Goal: Information Seeking & Learning: Learn about a topic

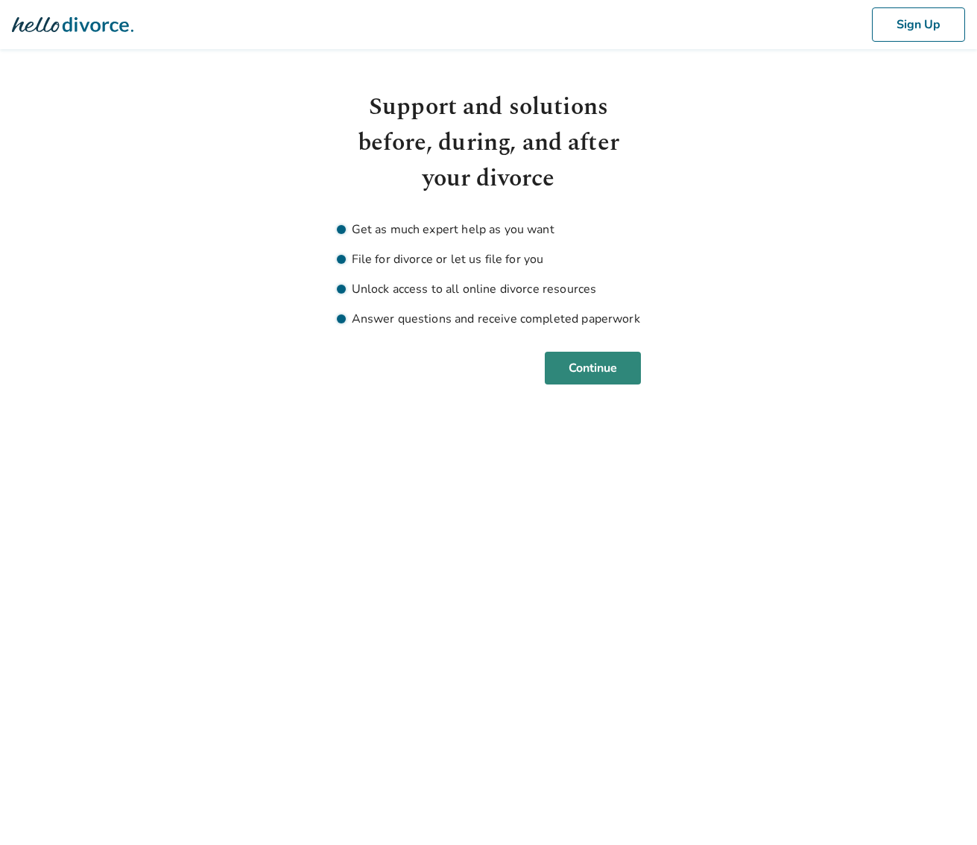
click at [601, 370] on button "Continue" at bounding box center [593, 368] width 96 height 33
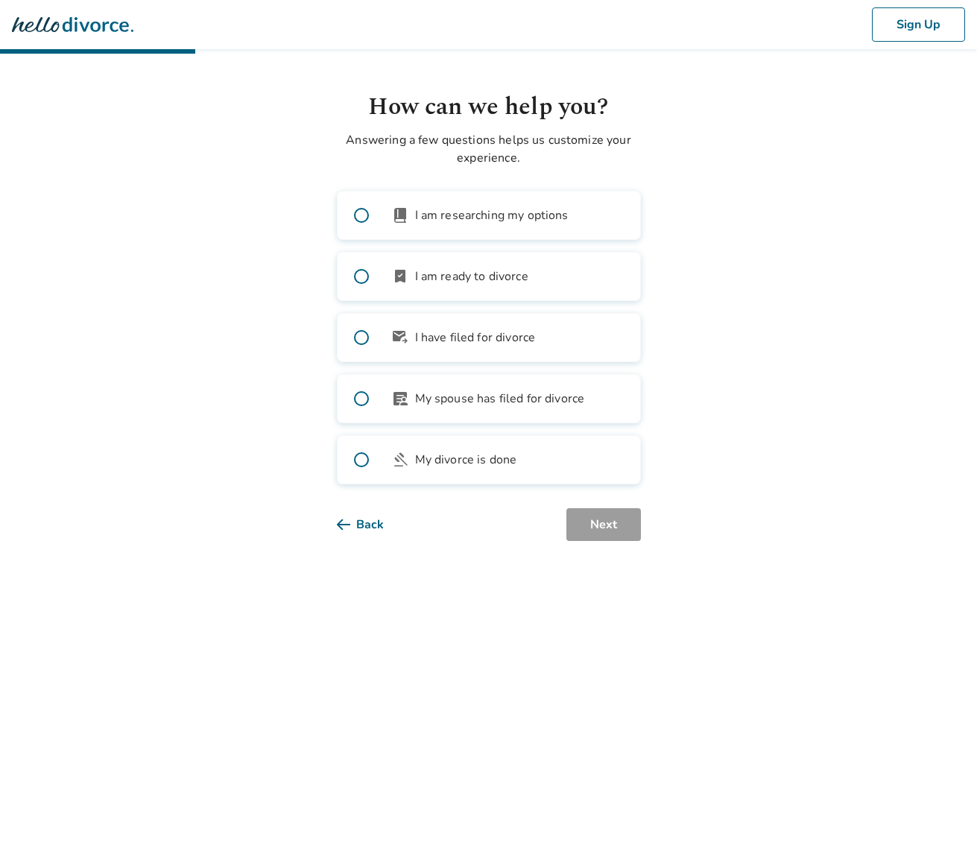
click at [561, 280] on label "bookmark_check I am ready to divorce" at bounding box center [489, 276] width 304 height 49
click at [595, 517] on button "Next" at bounding box center [604, 524] width 75 height 33
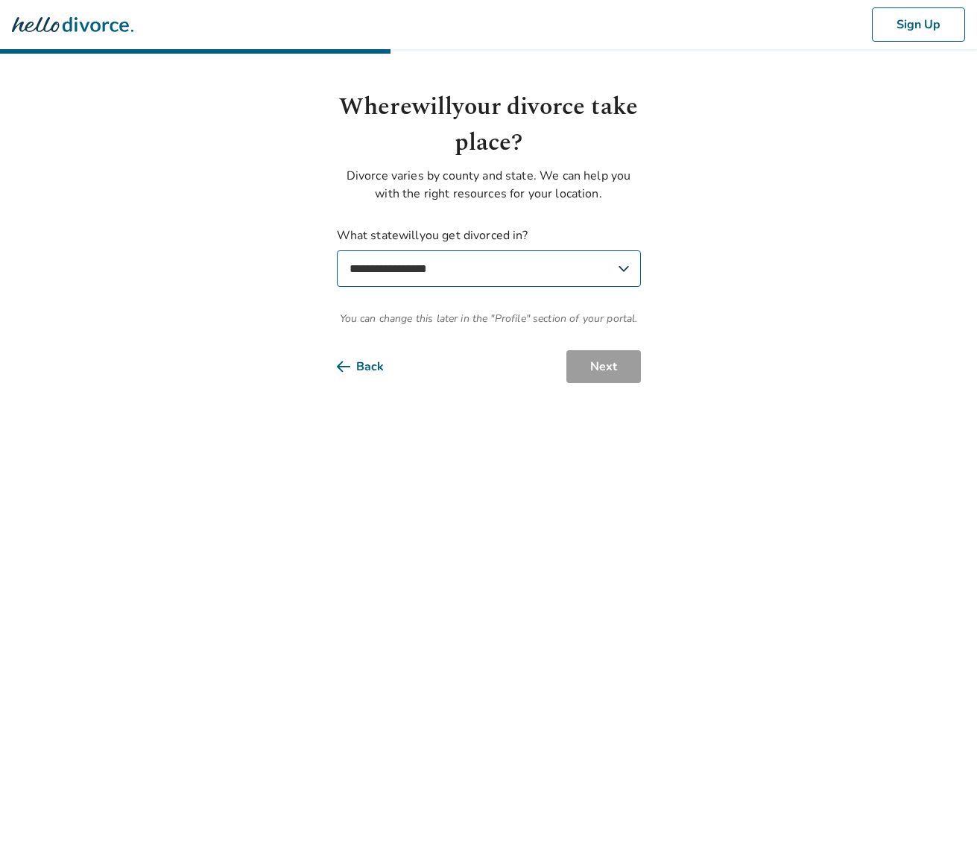
click at [510, 273] on select "**********" at bounding box center [489, 268] width 304 height 37
select select "**"
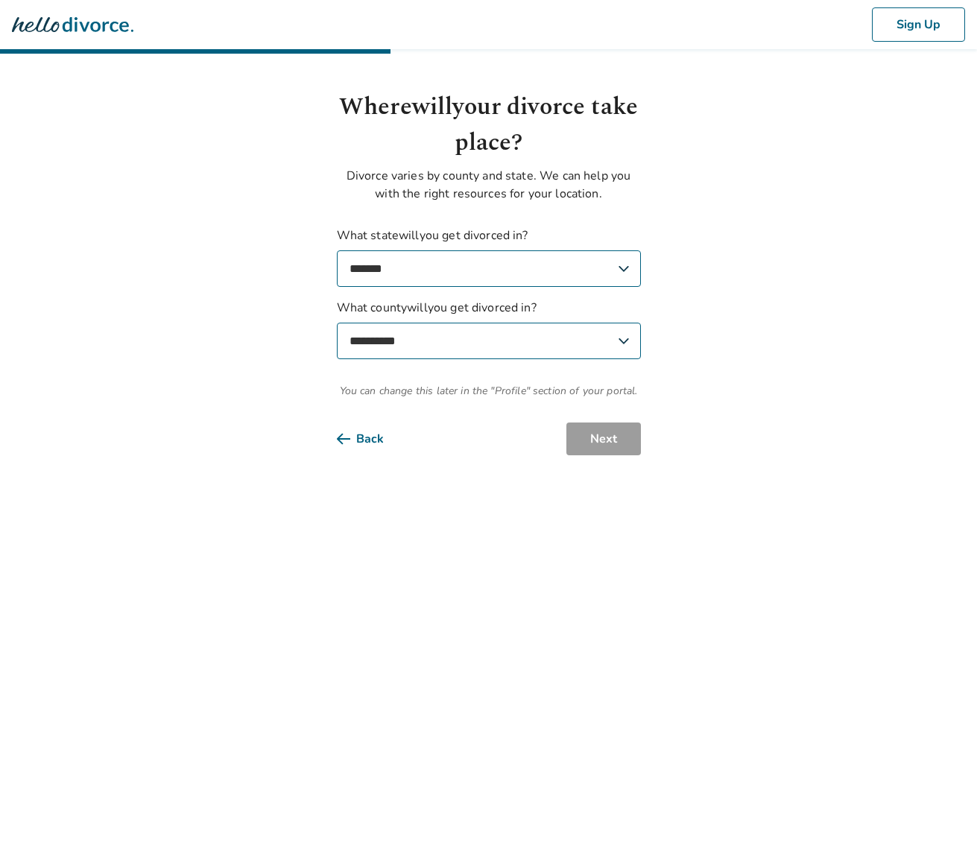
click at [531, 337] on select "**********" at bounding box center [489, 341] width 304 height 37
select select "******"
click at [609, 441] on button "Next" at bounding box center [604, 439] width 75 height 33
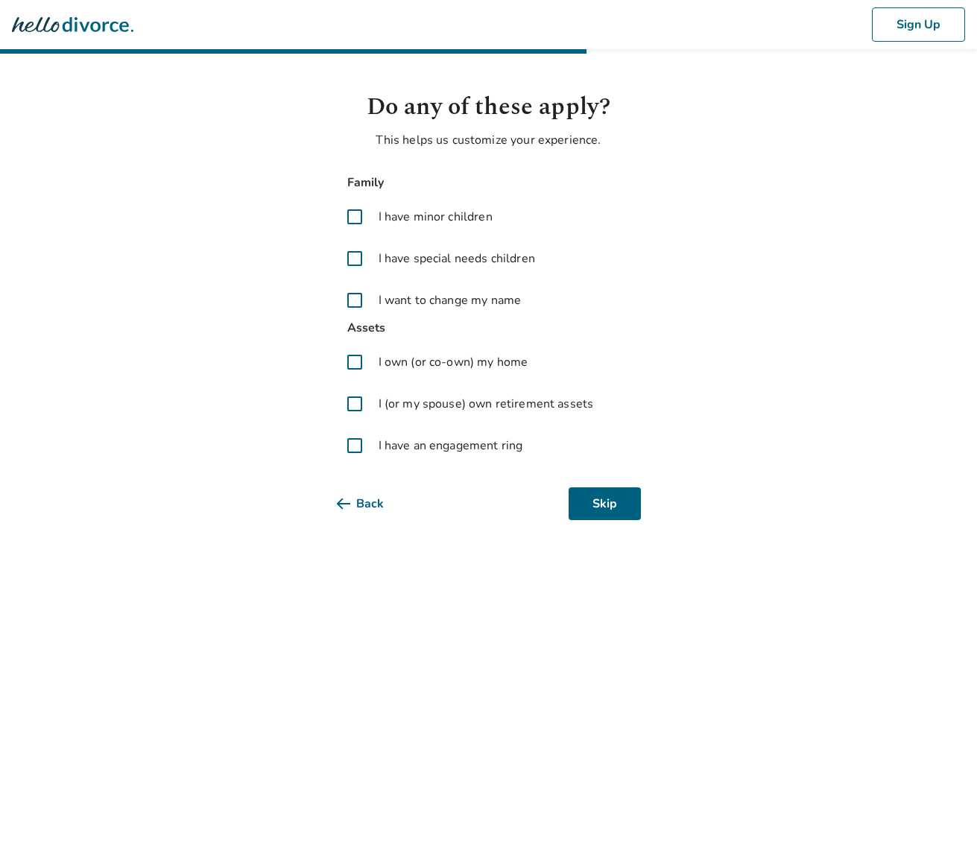
click at [447, 212] on span "I have minor children" at bounding box center [436, 217] width 114 height 18
click at [495, 362] on span "I own (or co-own) my home" at bounding box center [454, 362] width 150 height 18
click at [485, 401] on span "I (or my spouse) own retirement assets" at bounding box center [486, 404] width 215 height 18
click at [597, 504] on button "Next" at bounding box center [604, 504] width 75 height 33
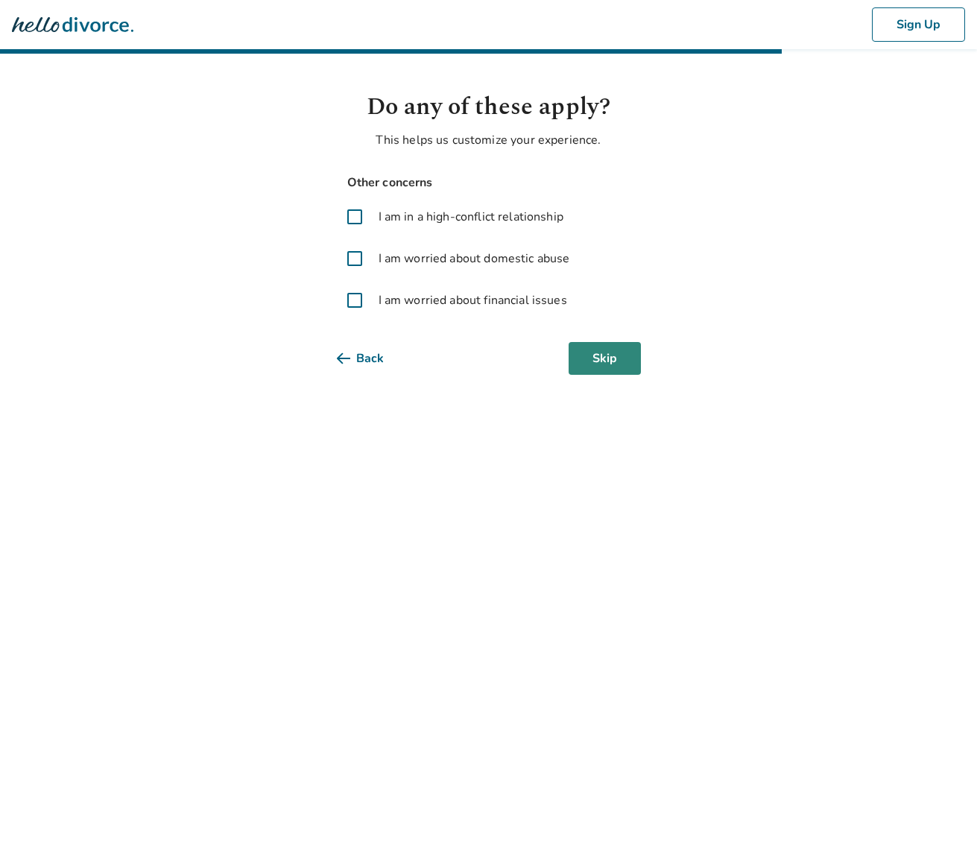
click at [610, 369] on button "Skip" at bounding box center [605, 358] width 72 height 33
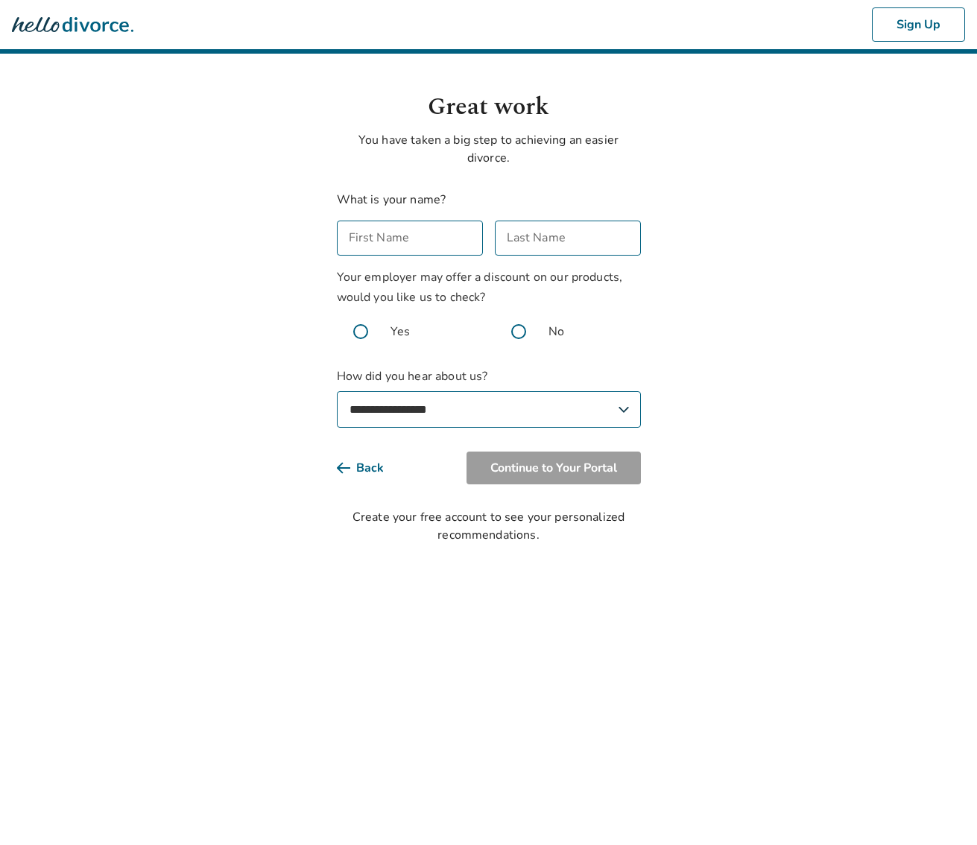
click at [441, 239] on input "First Name" at bounding box center [410, 238] width 146 height 35
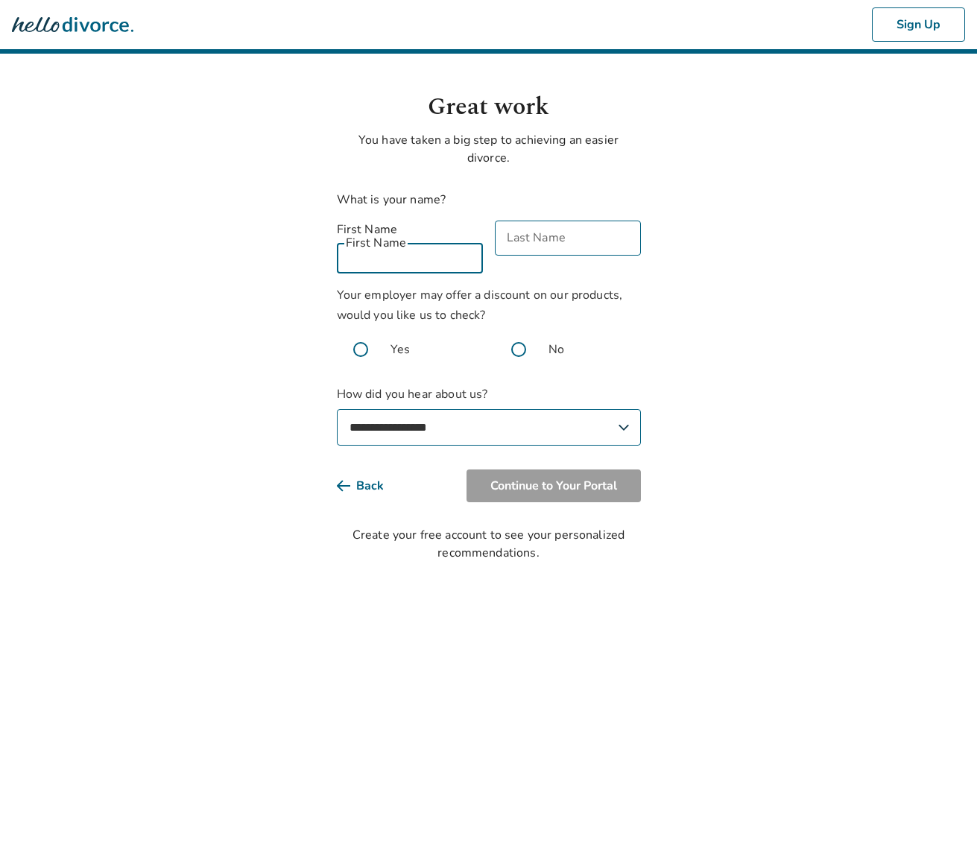
type input "********"
type input "*******"
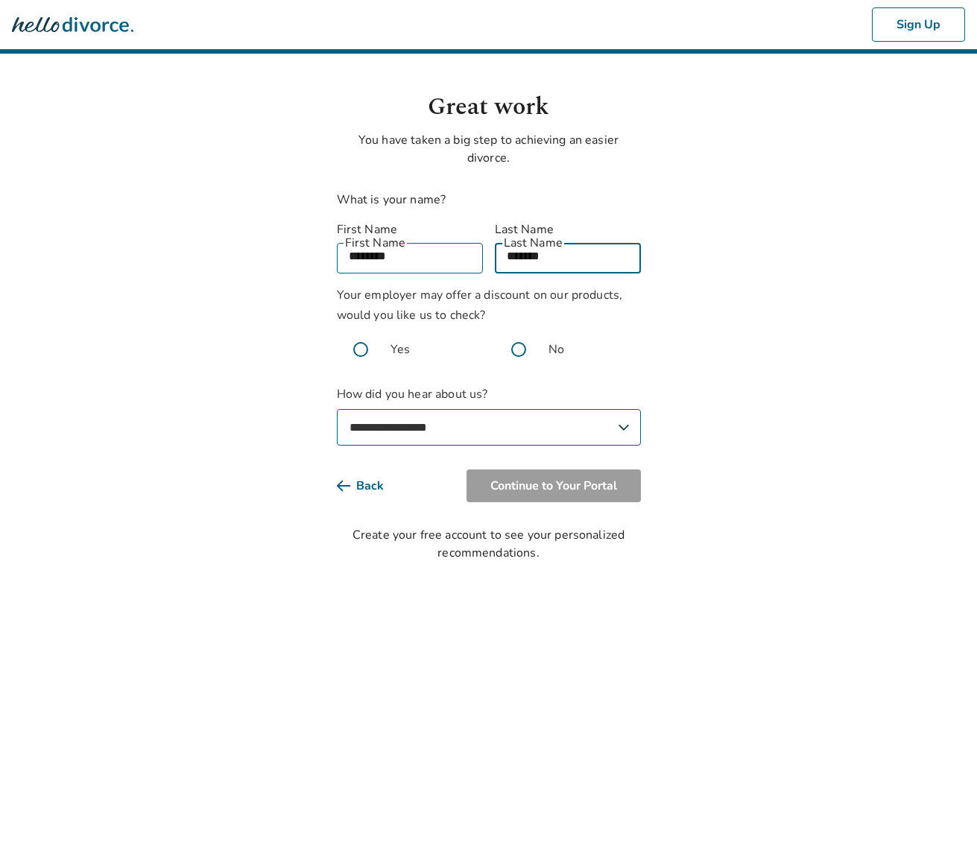
click at [522, 331] on span at bounding box center [519, 350] width 48 height 48
click at [485, 409] on select "**********" at bounding box center [489, 427] width 304 height 37
select select "**********"
click at [561, 479] on button "Continue to Your Portal" at bounding box center [554, 486] width 174 height 33
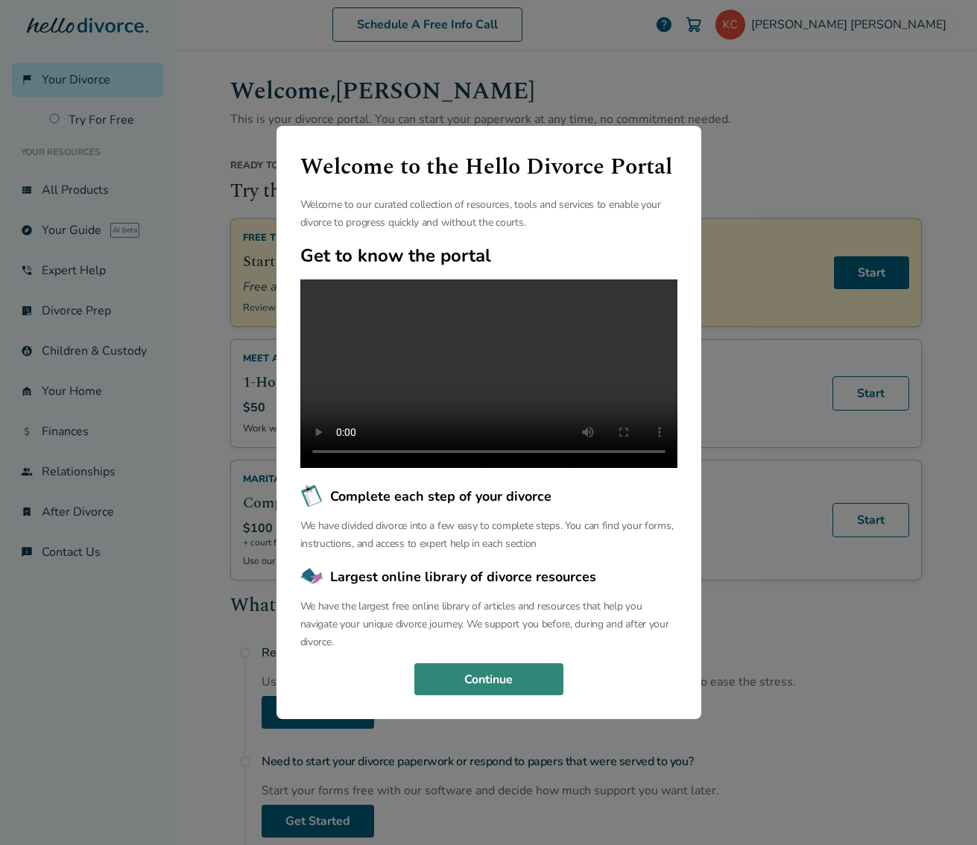
click at [479, 687] on button "Continue" at bounding box center [488, 679] width 149 height 33
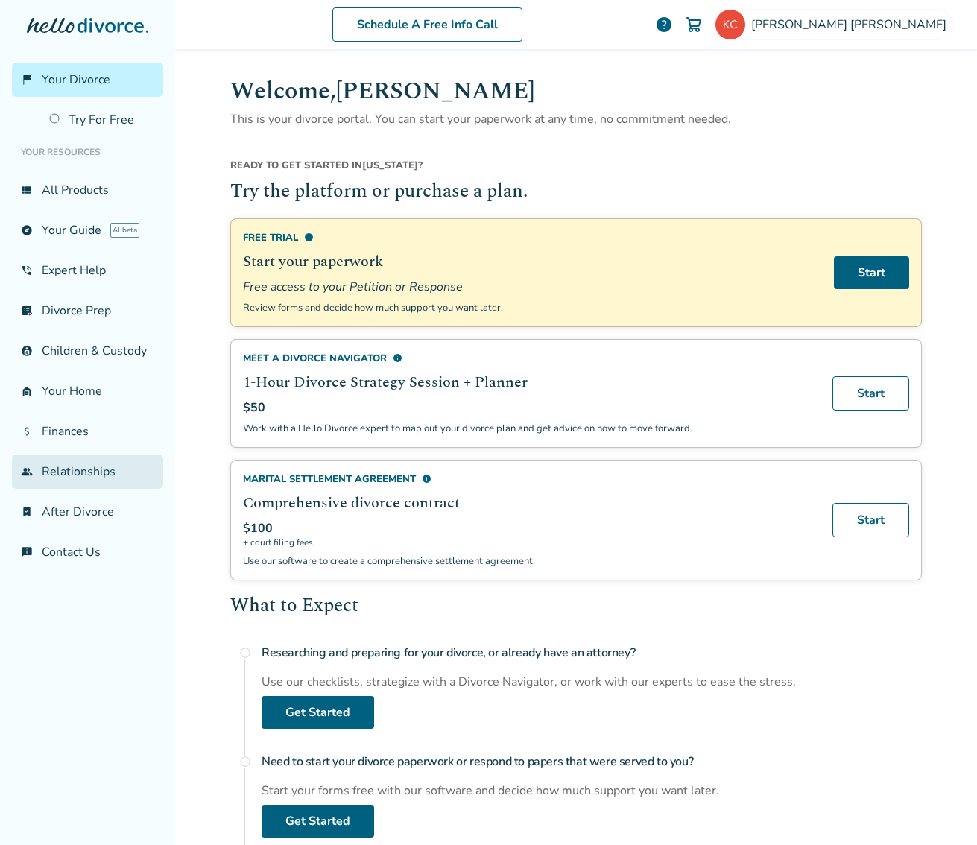
click at [87, 473] on link "group Relationships" at bounding box center [87, 472] width 151 height 34
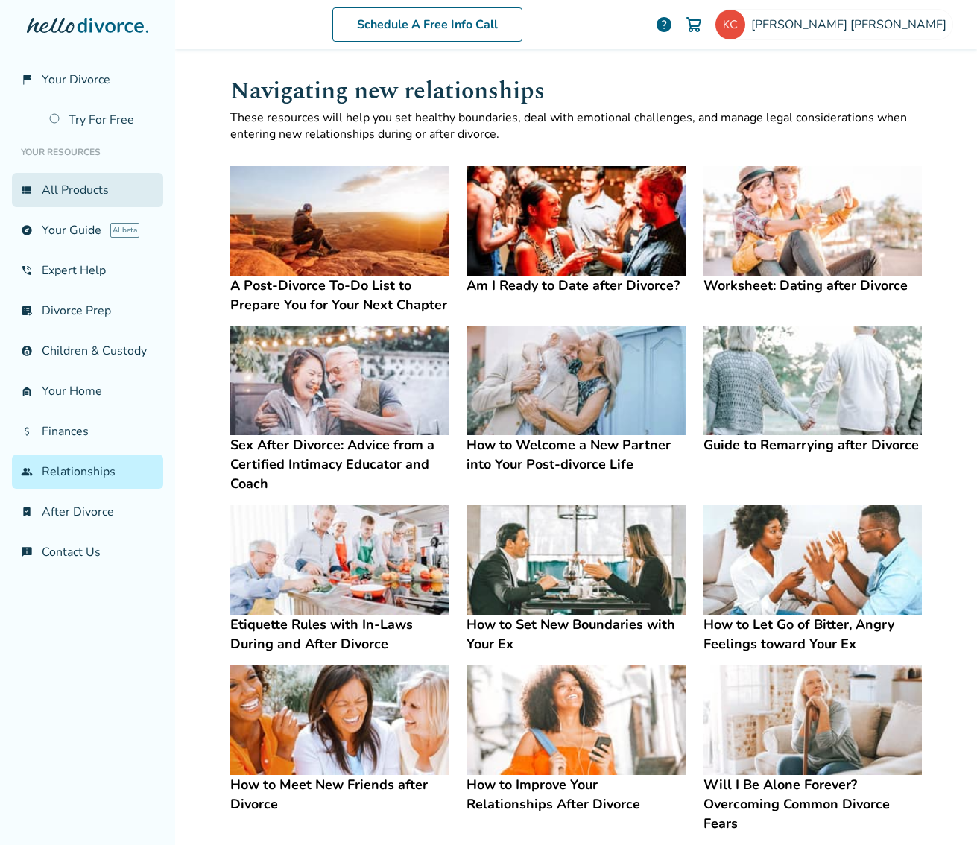
click at [69, 184] on link "view_list All Products" at bounding box center [87, 190] width 151 height 34
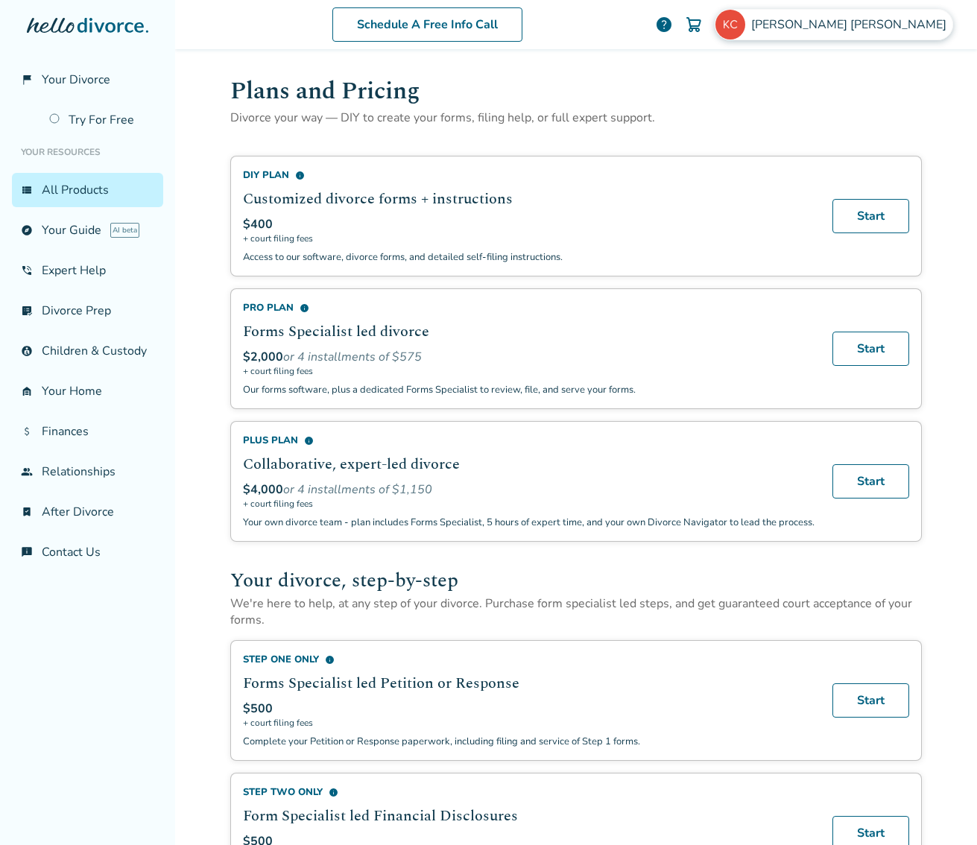
click at [880, 22] on span "[PERSON_NAME]" at bounding box center [851, 24] width 201 height 16
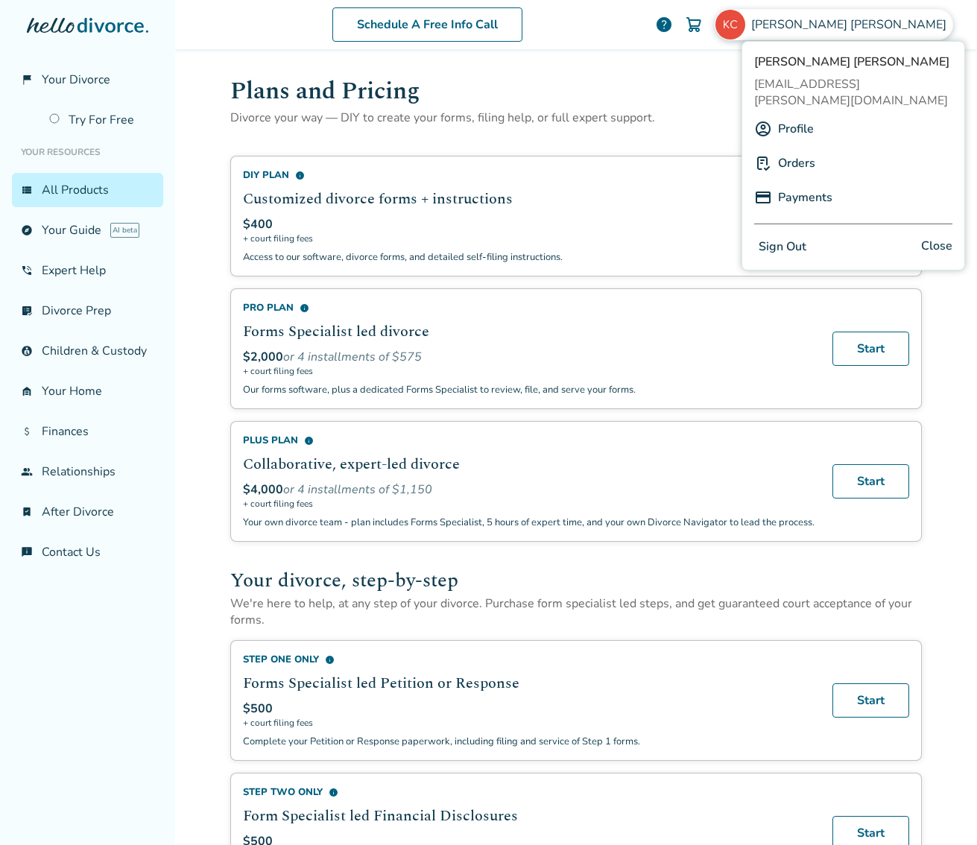
click at [795, 115] on link "Profile" at bounding box center [796, 129] width 36 height 28
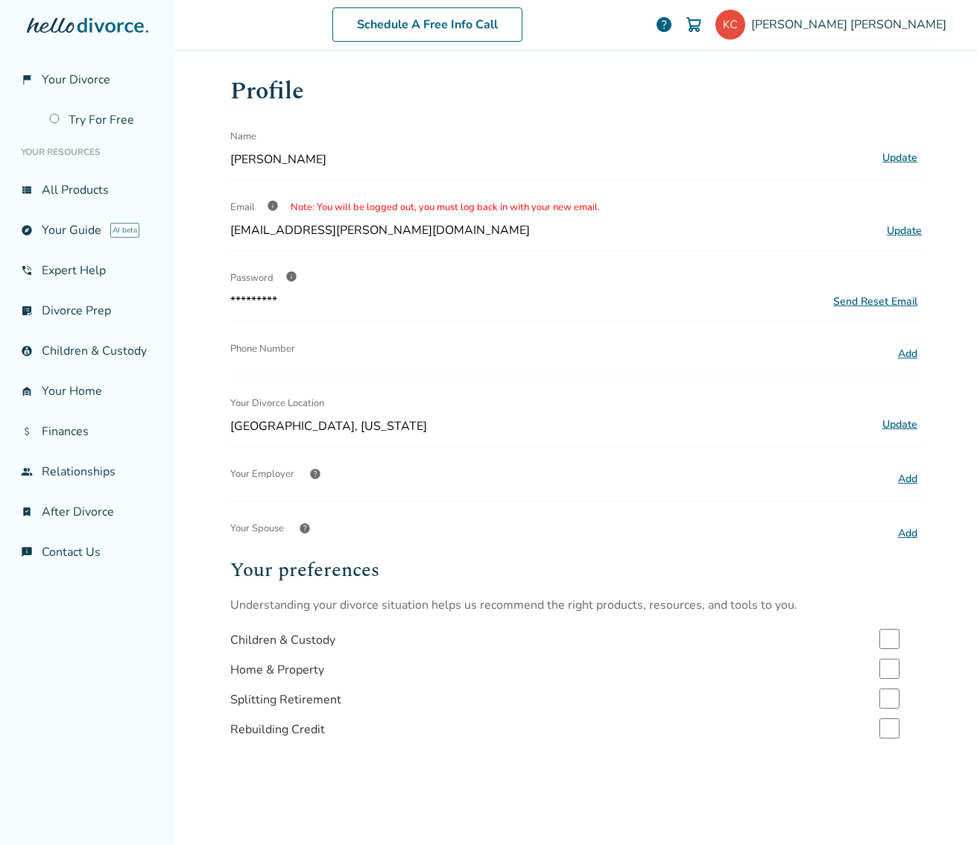
click at [903, 526] on button "Add" at bounding box center [908, 533] width 28 height 19
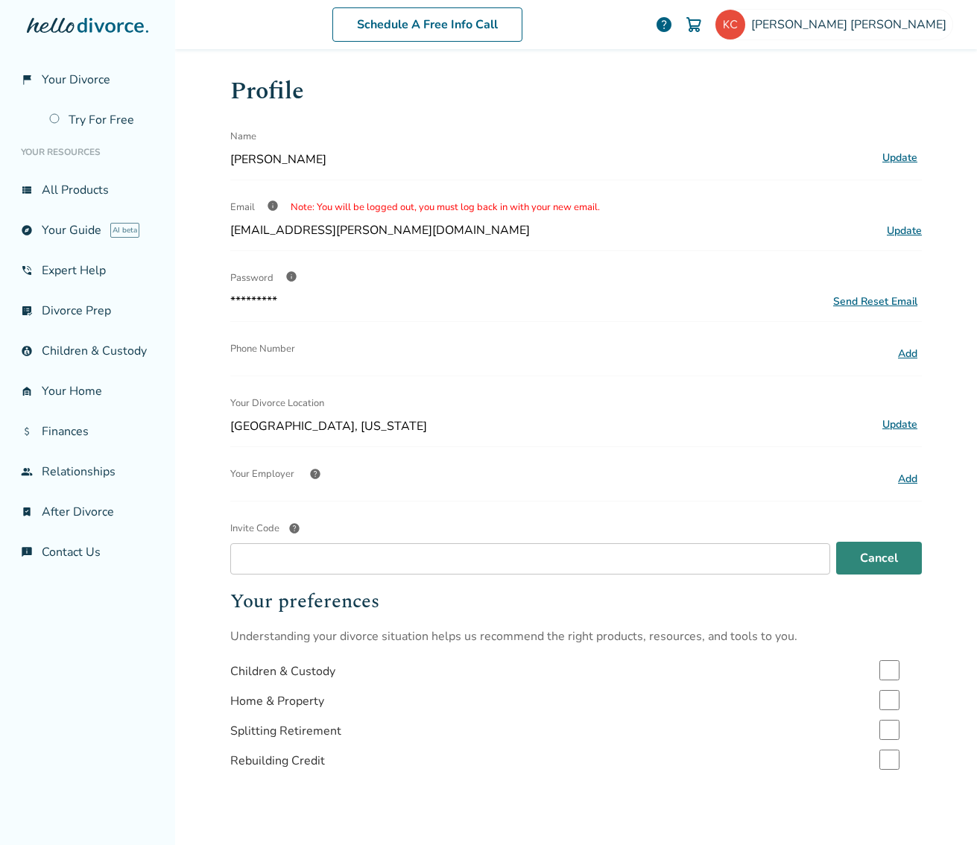
click at [868, 550] on button "Cancel" at bounding box center [879, 558] width 86 height 33
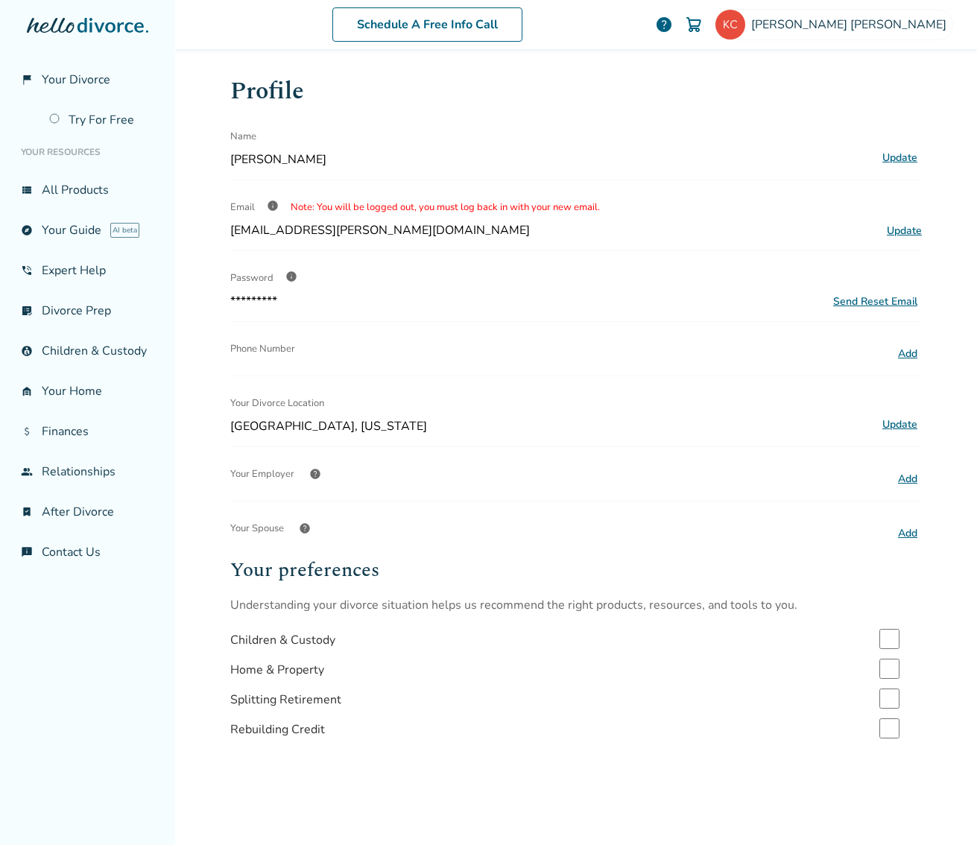
click at [309, 527] on span "help" at bounding box center [305, 529] width 12 height 12
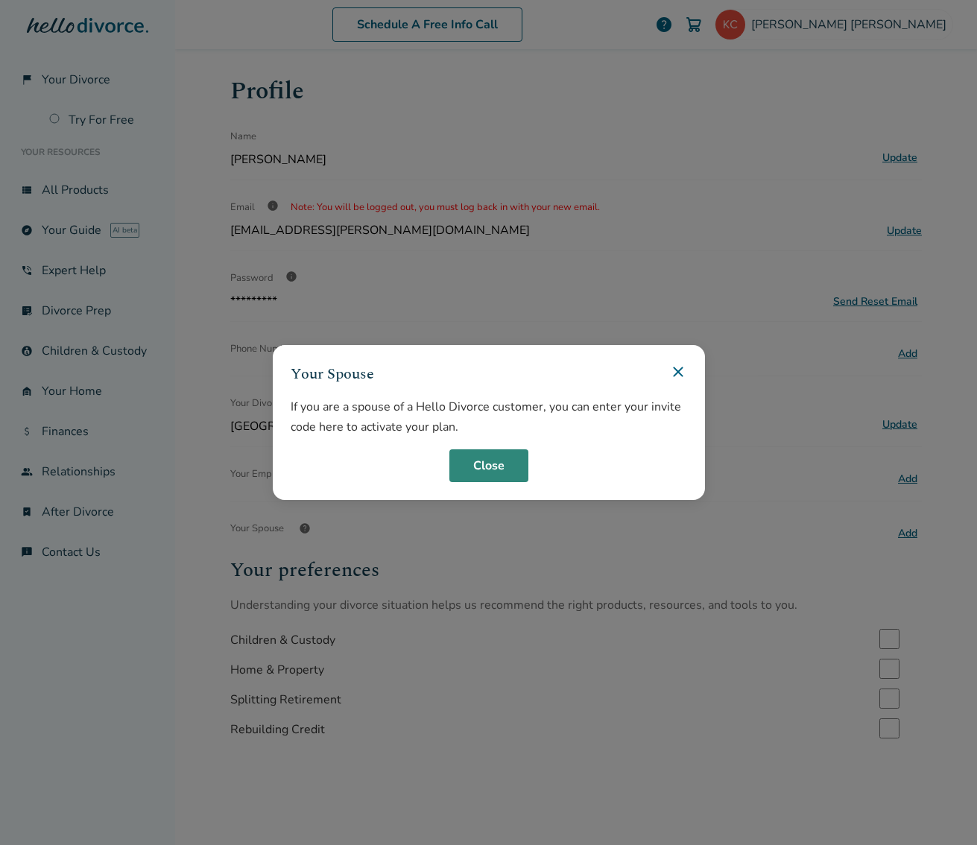
click at [484, 467] on button "Close" at bounding box center [488, 465] width 79 height 33
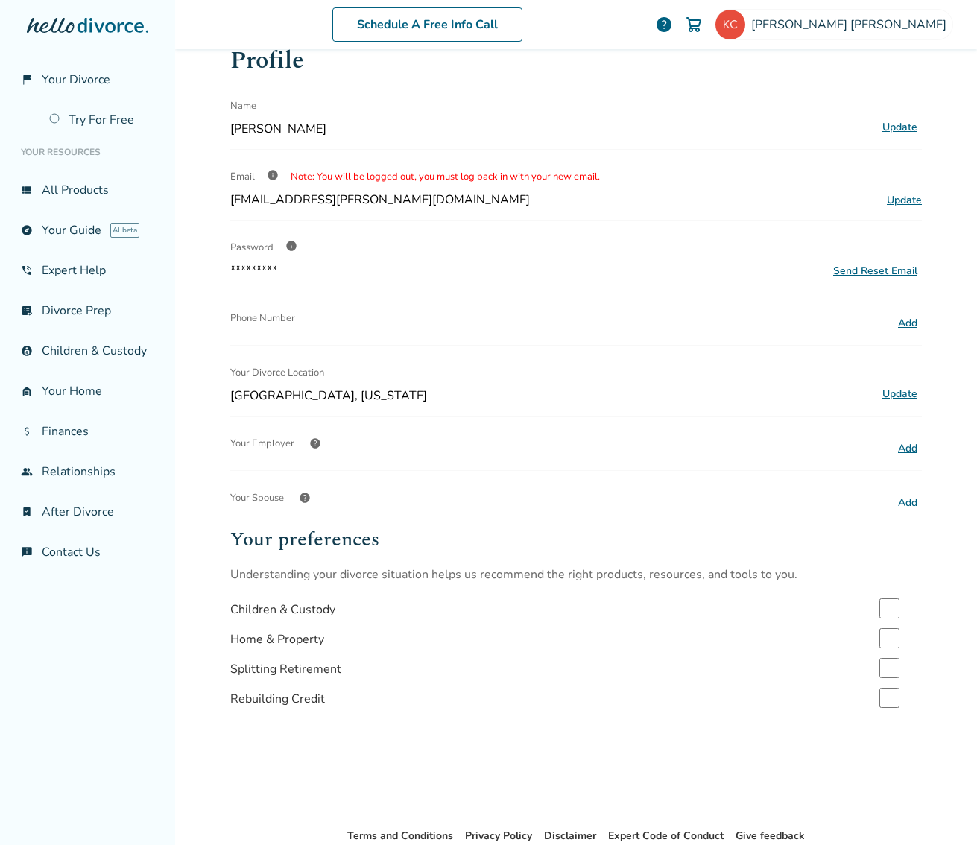
scroll to position [31, 0]
click at [49, 305] on link "list_alt_check Divorce Prep" at bounding box center [87, 311] width 151 height 34
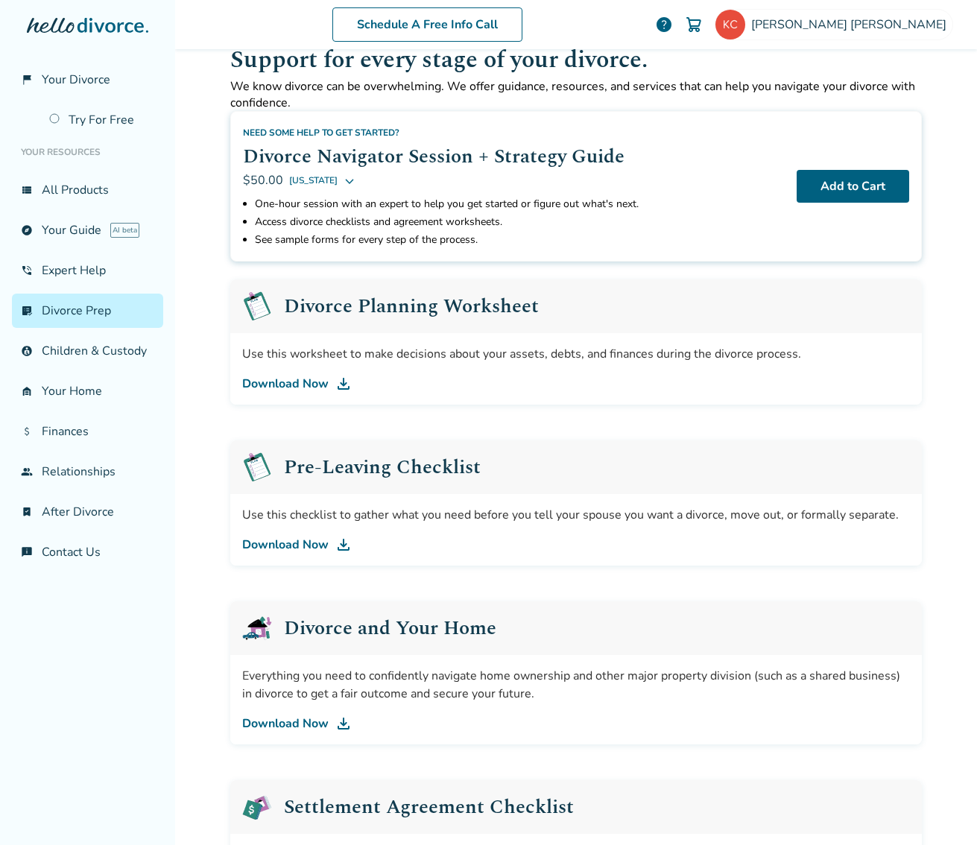
click at [269, 385] on link "Download Now" at bounding box center [576, 384] width 668 height 18
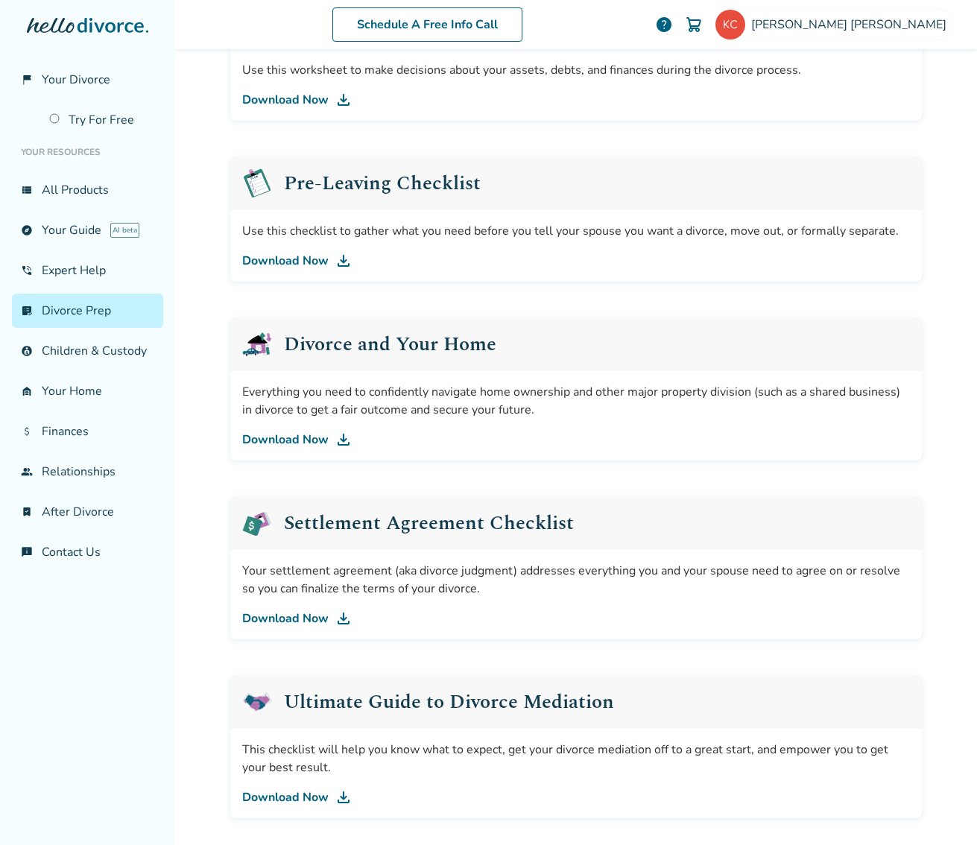
scroll to position [335, 0]
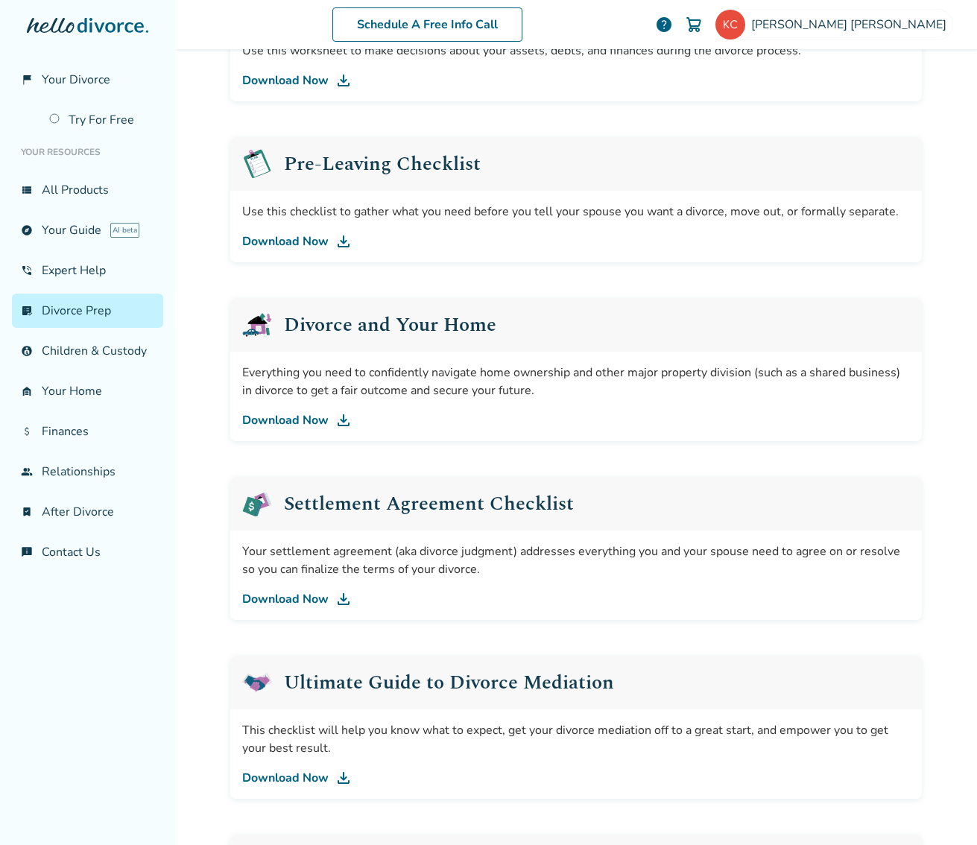
click at [286, 598] on link "Download Now" at bounding box center [576, 599] width 668 height 18
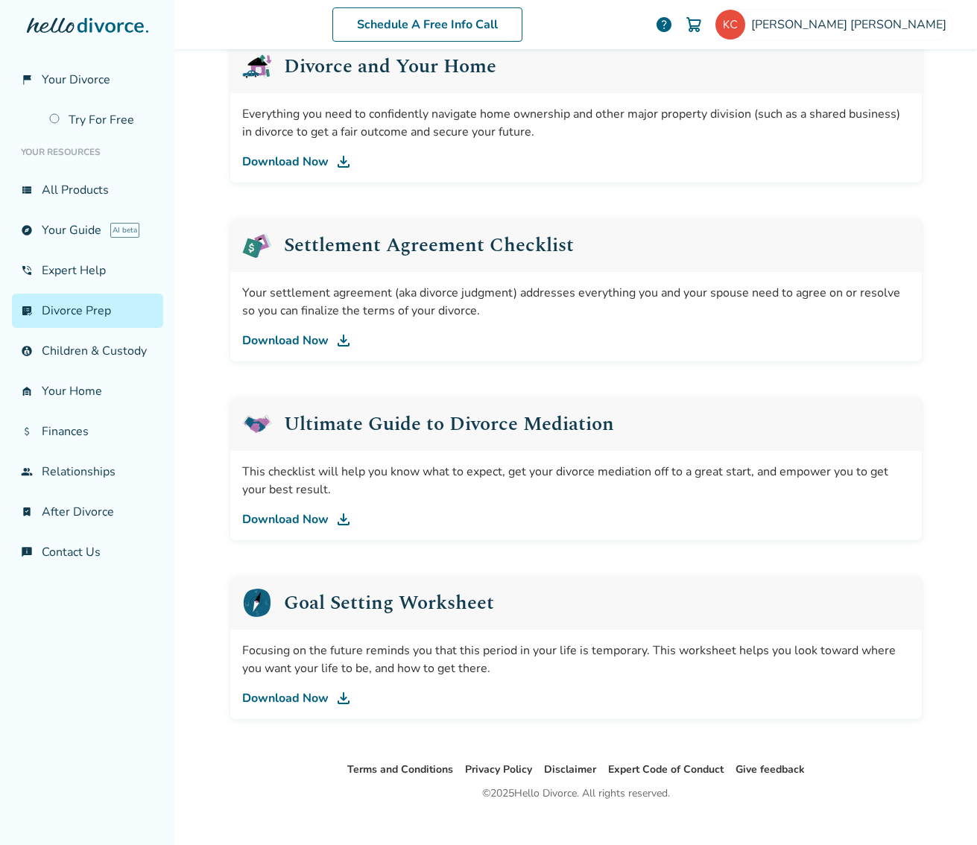
scroll to position [608, 0]
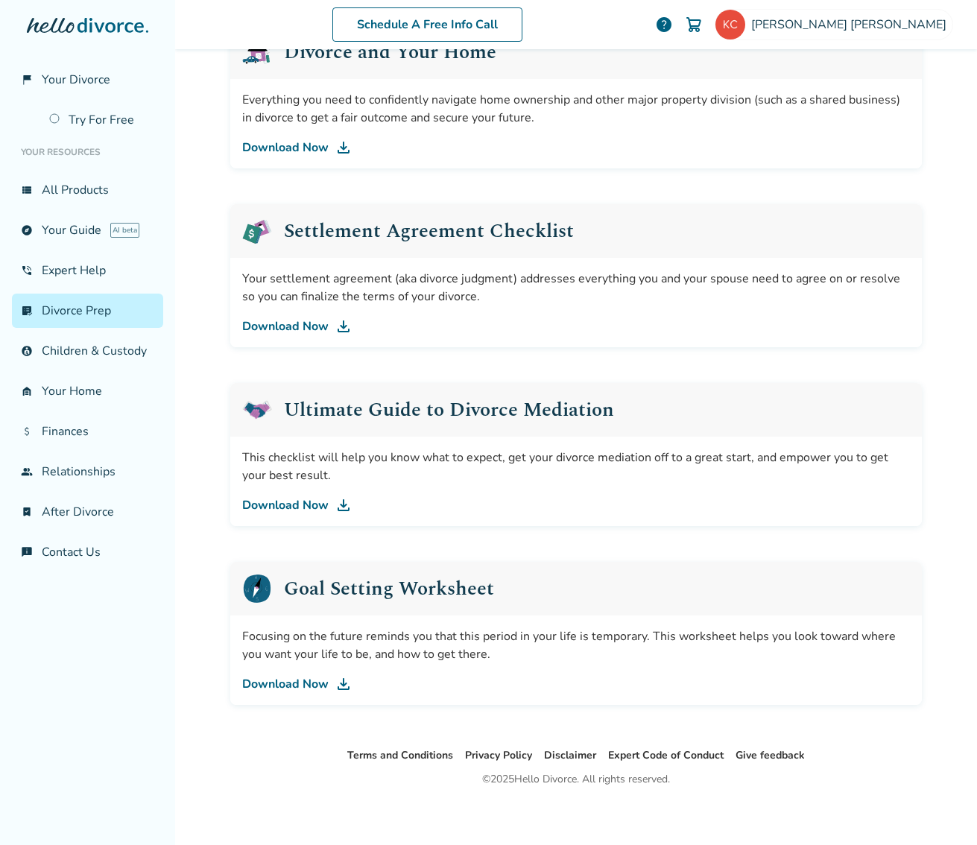
click at [305, 507] on link "Download Now" at bounding box center [576, 505] width 668 height 18
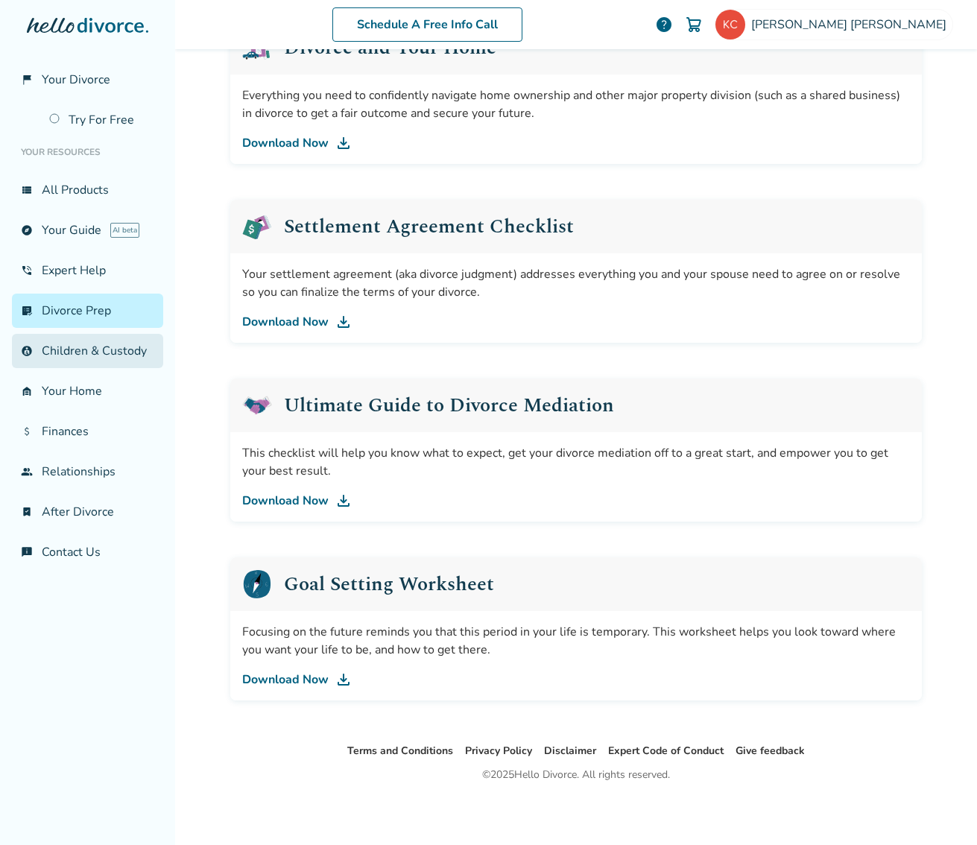
click at [113, 350] on link "account_child Children & Custody" at bounding box center [87, 351] width 151 height 34
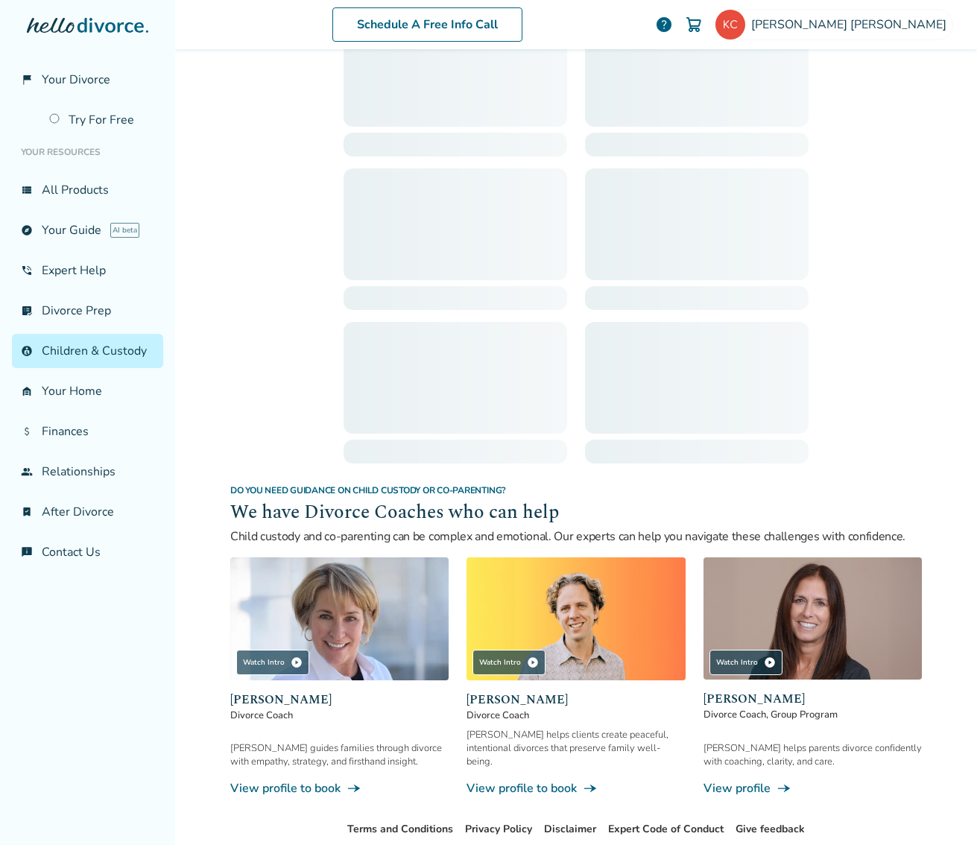
scroll to position [73, 0]
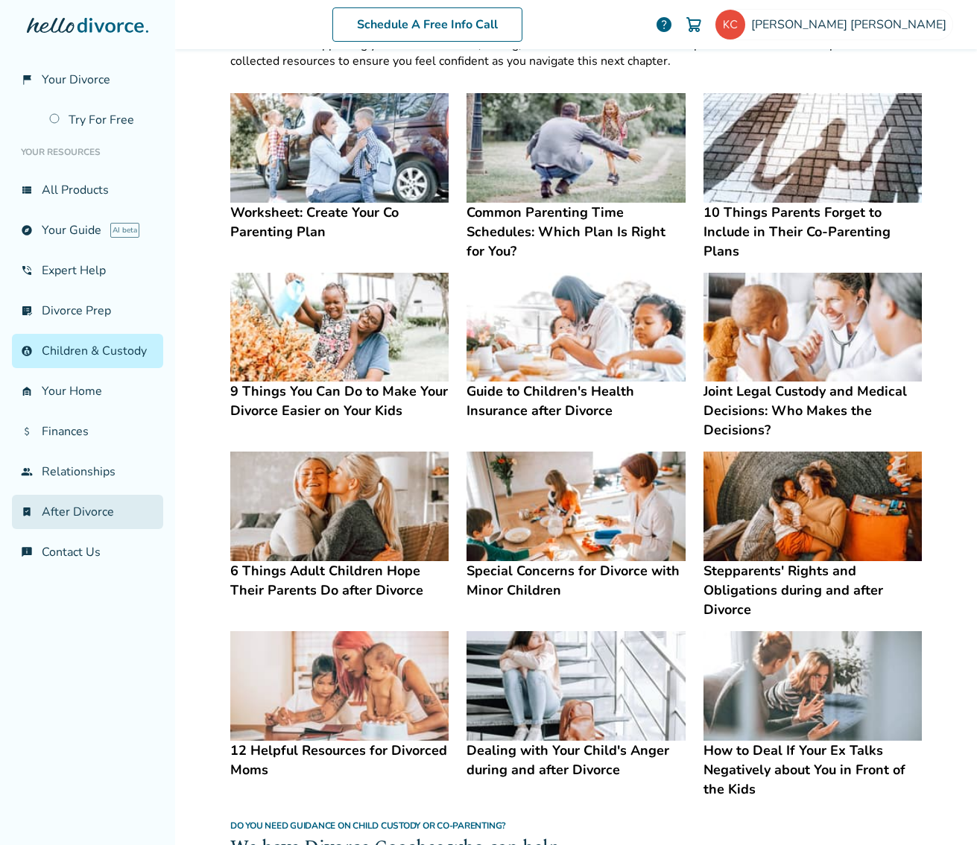
click at [52, 505] on link "bookmark_check After Divorce" at bounding box center [87, 512] width 151 height 34
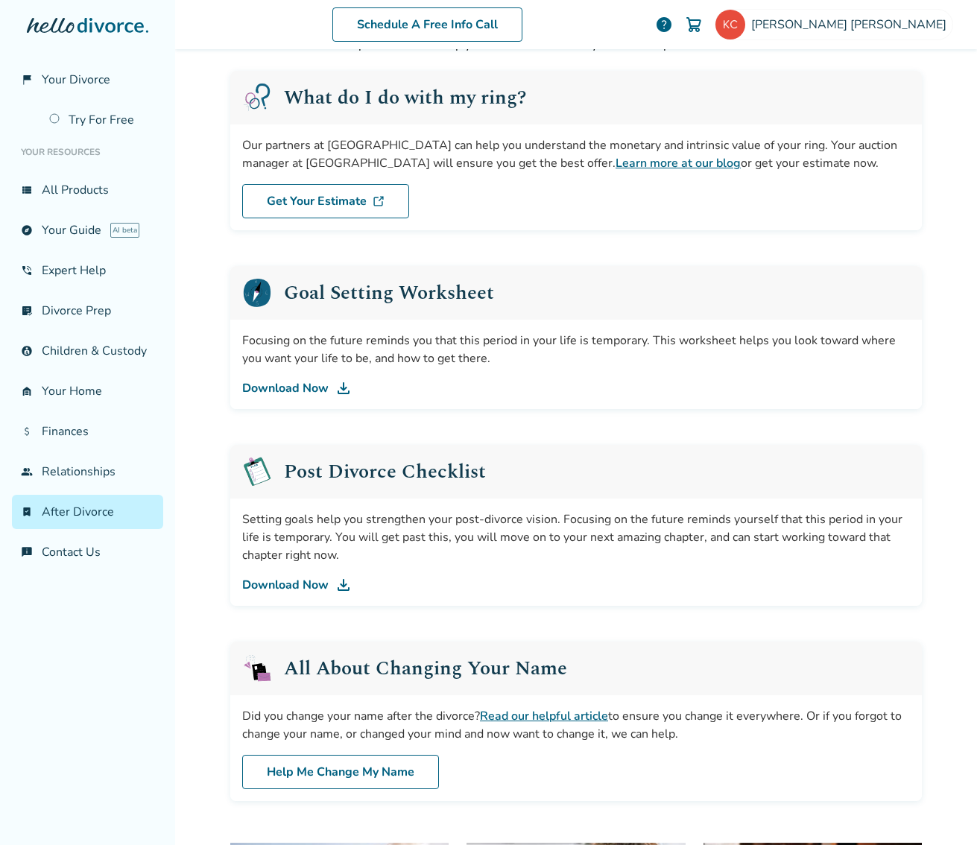
click at [274, 577] on link "Download Now" at bounding box center [576, 585] width 668 height 18
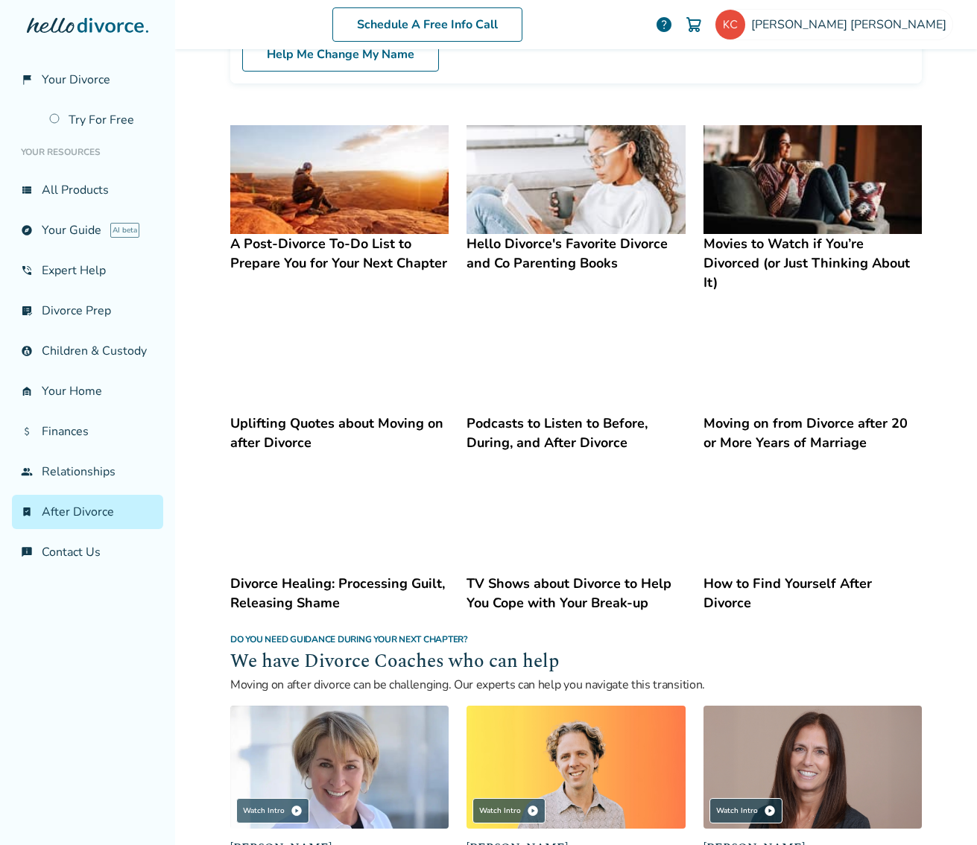
scroll to position [795, 0]
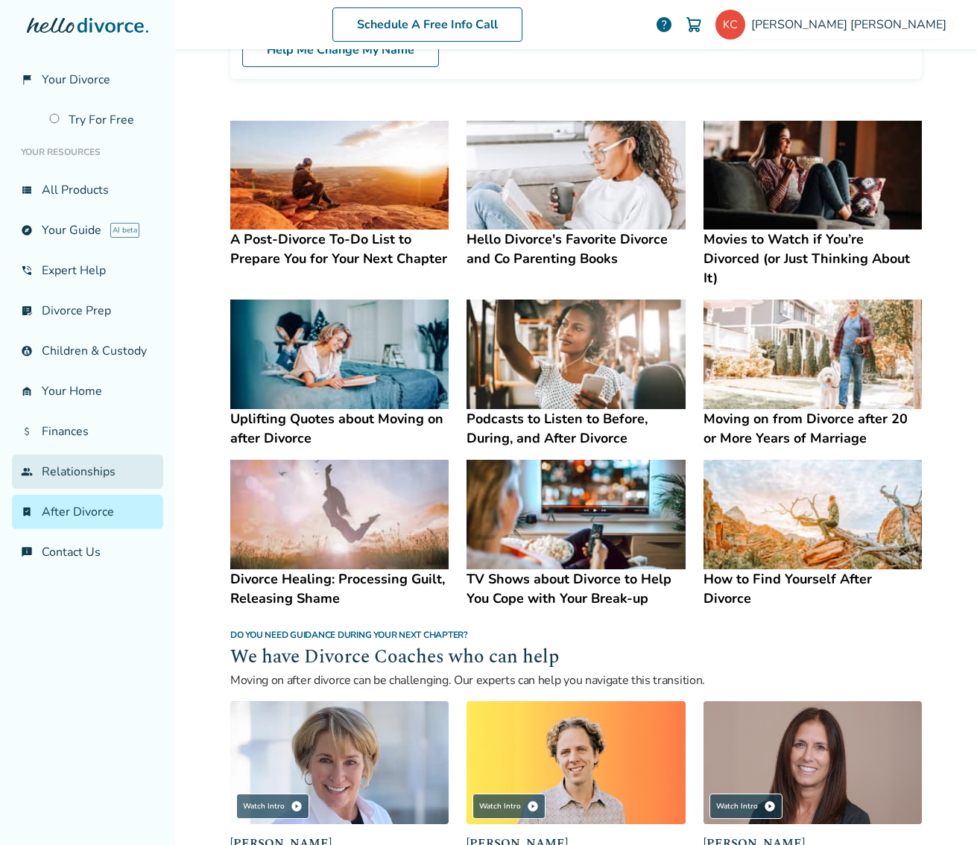
click at [65, 464] on link "group Relationships" at bounding box center [87, 472] width 151 height 34
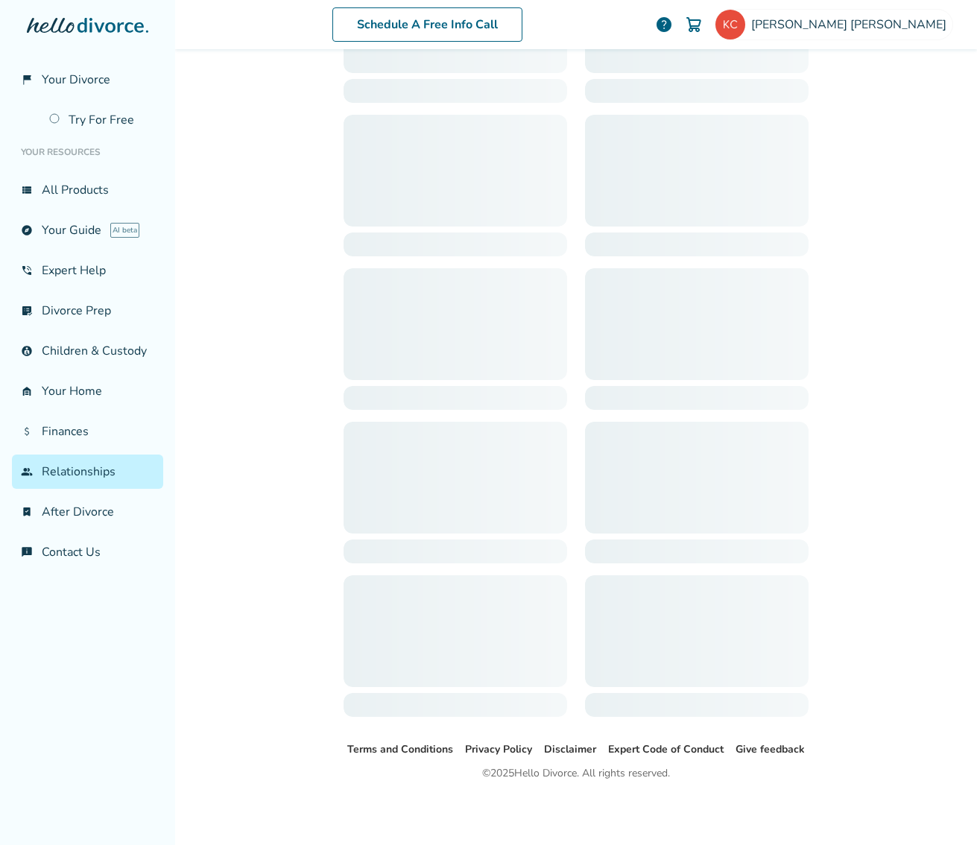
scroll to position [73, 0]
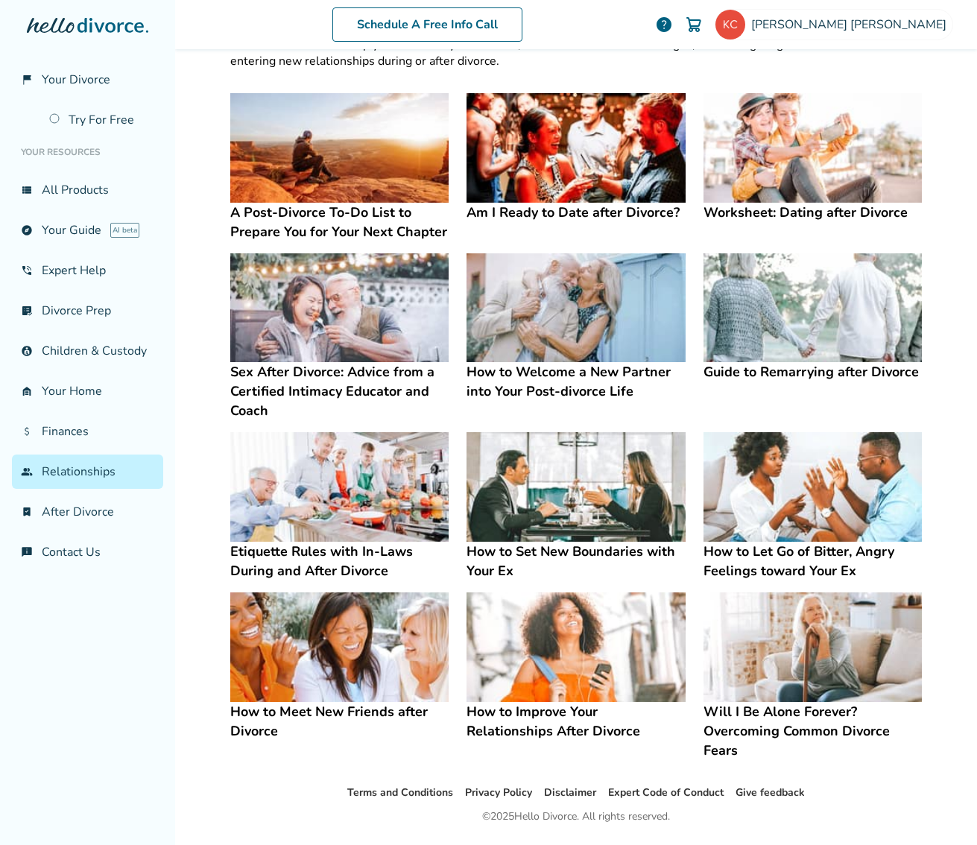
click at [479, 378] on h4 "How to Welcome a New Partner into Your Post-divorce Life" at bounding box center [576, 381] width 218 height 39
click at [510, 374] on h4 "How to Welcome a New Partner into Your Post-divorce Life" at bounding box center [576, 381] width 218 height 39
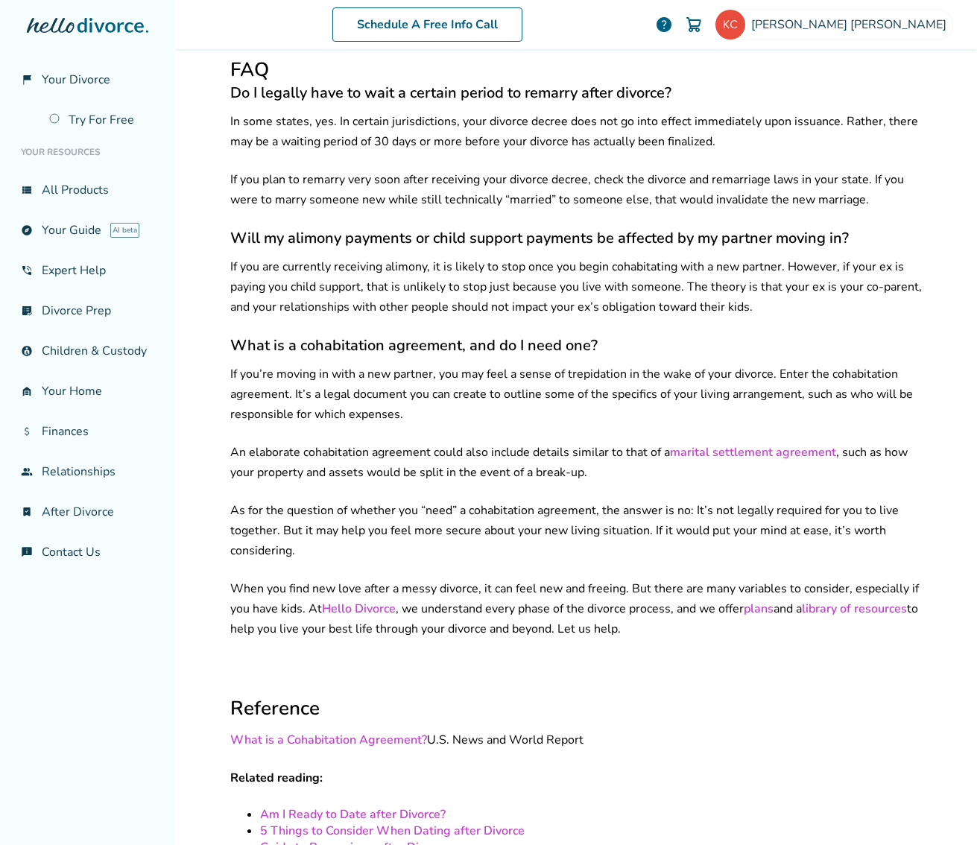
scroll to position [3383, 0]
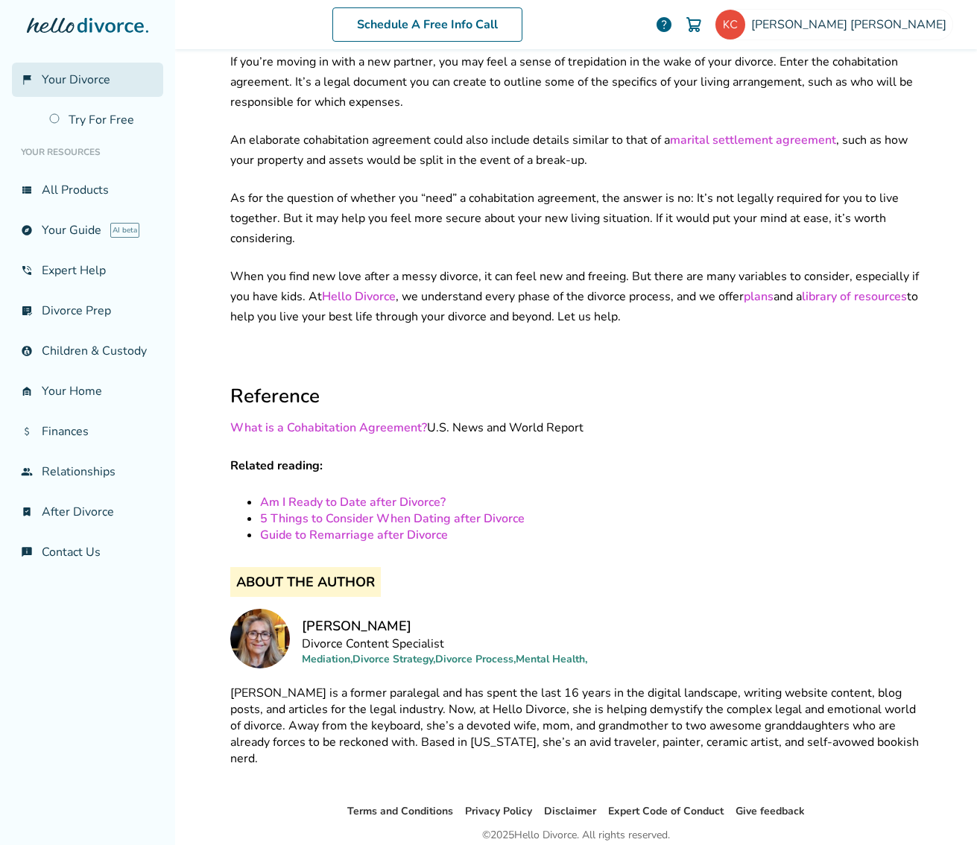
click at [98, 80] on span "Your Divorce" at bounding box center [76, 80] width 69 height 16
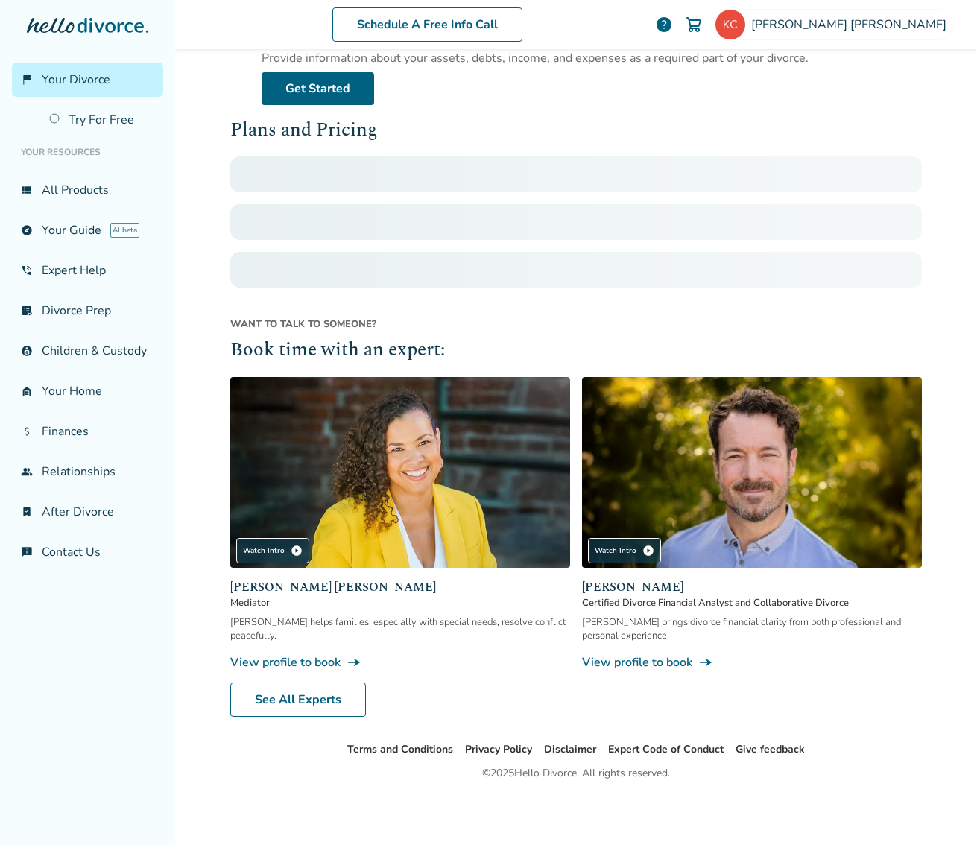
scroll to position [73, 0]
